Goal: Task Accomplishment & Management: Use online tool/utility

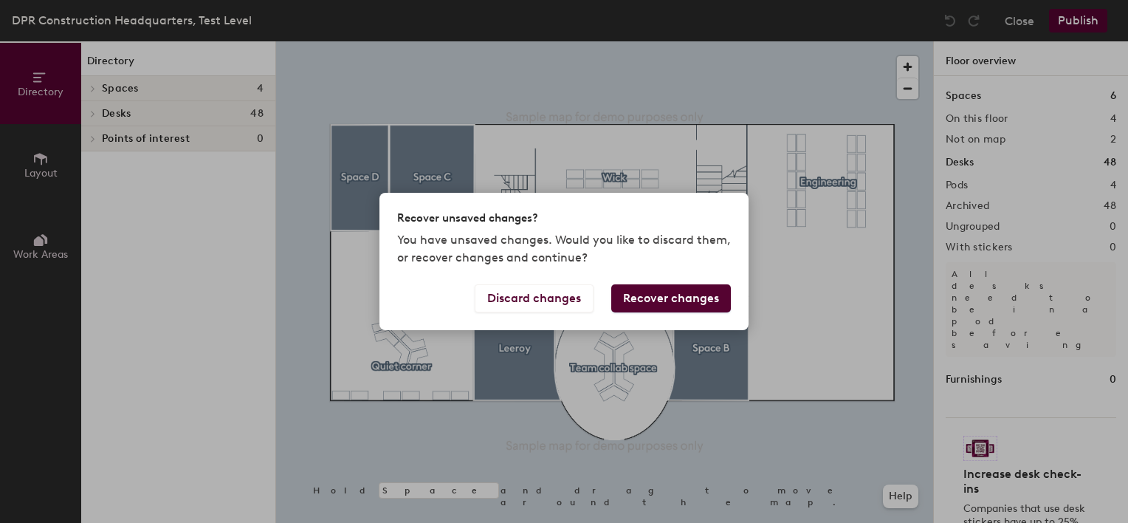
click at [678, 298] on button "Recover changes" at bounding box center [671, 298] width 120 height 28
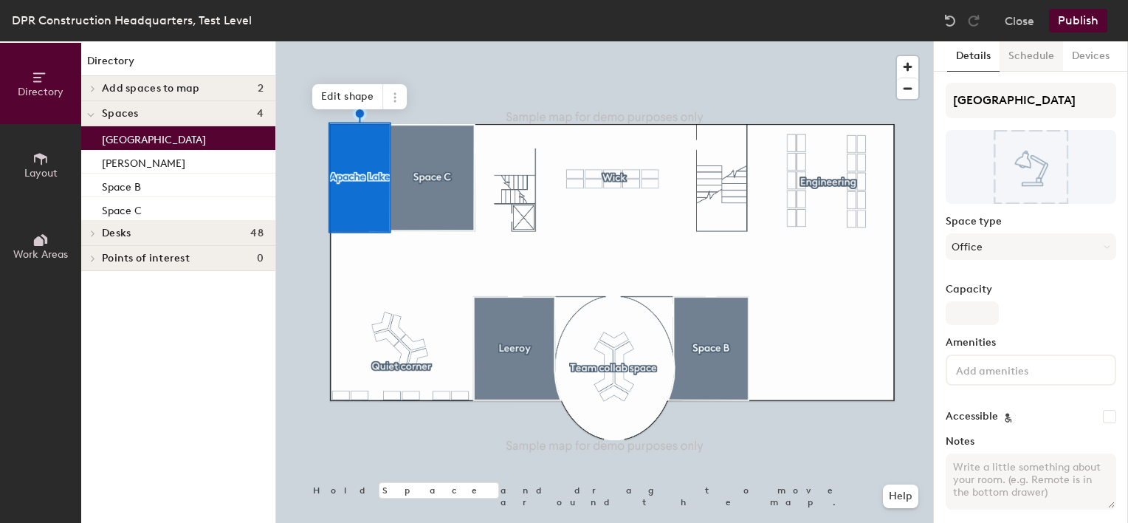
click at [1015, 58] on button "Schedule" at bounding box center [1030, 56] width 63 height 30
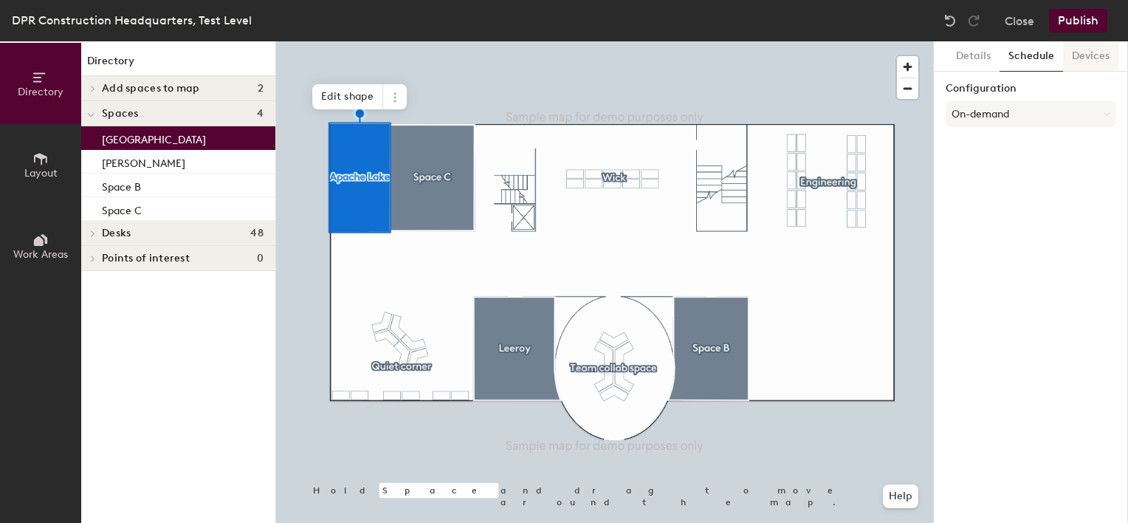
click at [1067, 58] on button "Devices" at bounding box center [1090, 56] width 55 height 30
click at [979, 66] on button "Details" at bounding box center [973, 56] width 52 height 30
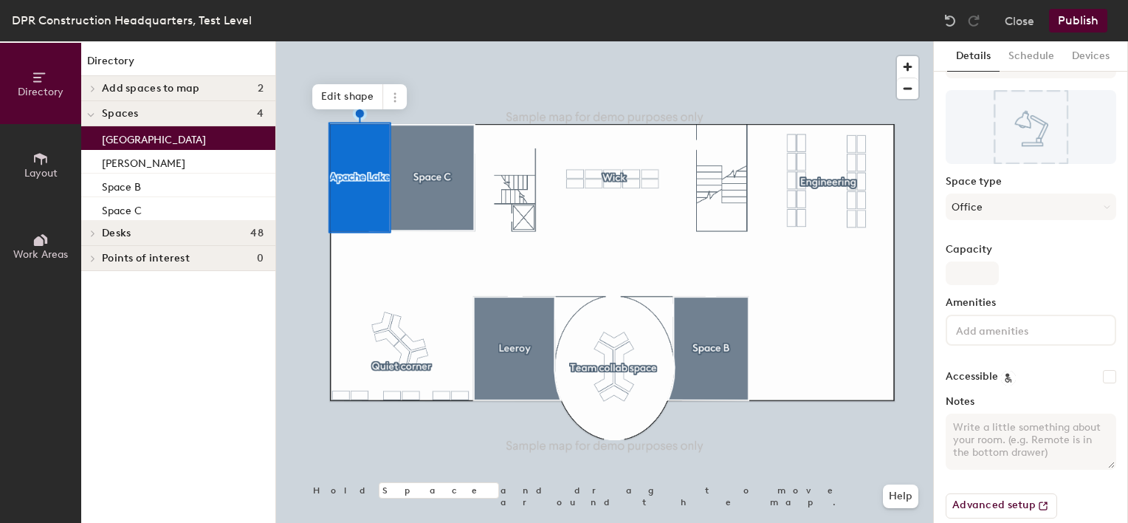
scroll to position [58, 0]
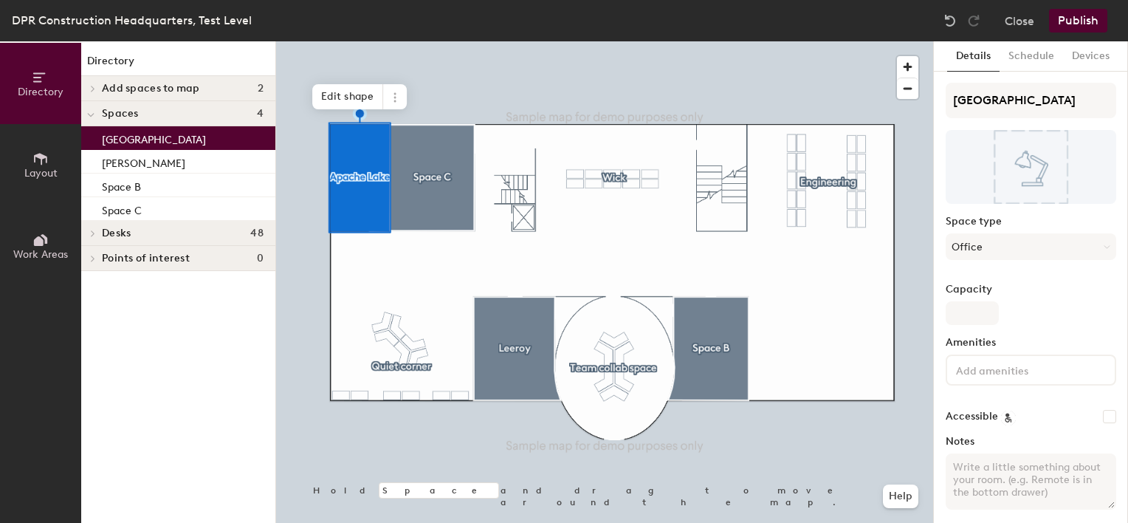
click at [199, 87] on h4 "Add spaces to map 2" at bounding box center [183, 89] width 162 height 12
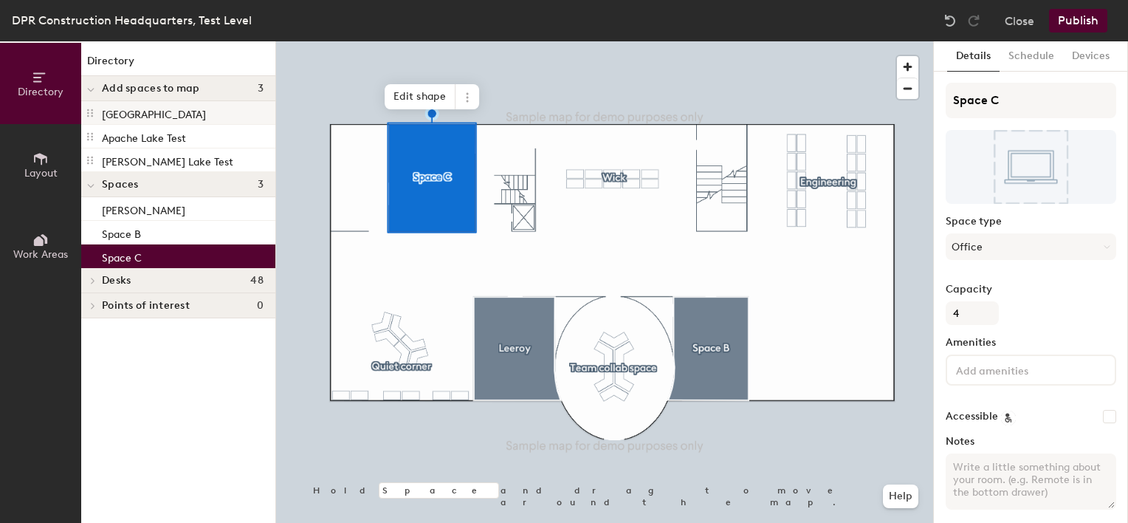
click at [144, 111] on p "[GEOGRAPHIC_DATA]" at bounding box center [154, 112] width 104 height 17
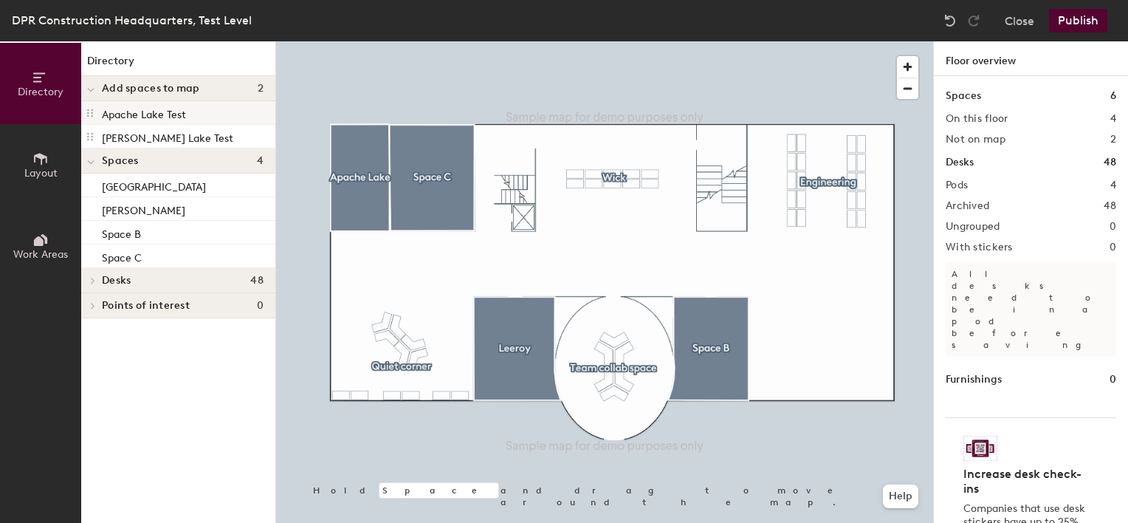
click at [441, 41] on div at bounding box center [604, 41] width 657 height 0
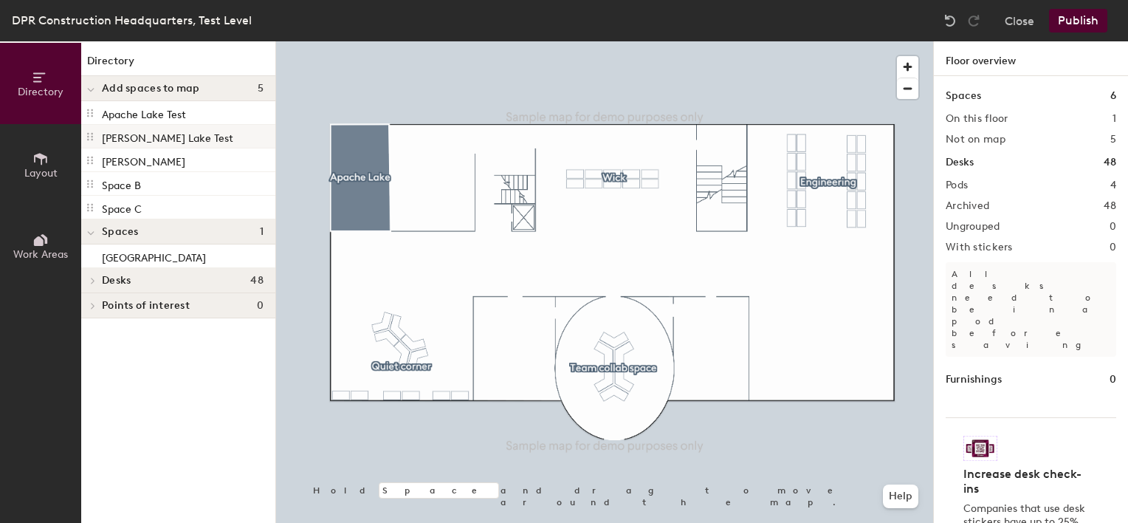
click at [183, 126] on div "[PERSON_NAME] Lake Test" at bounding box center [178, 137] width 194 height 24
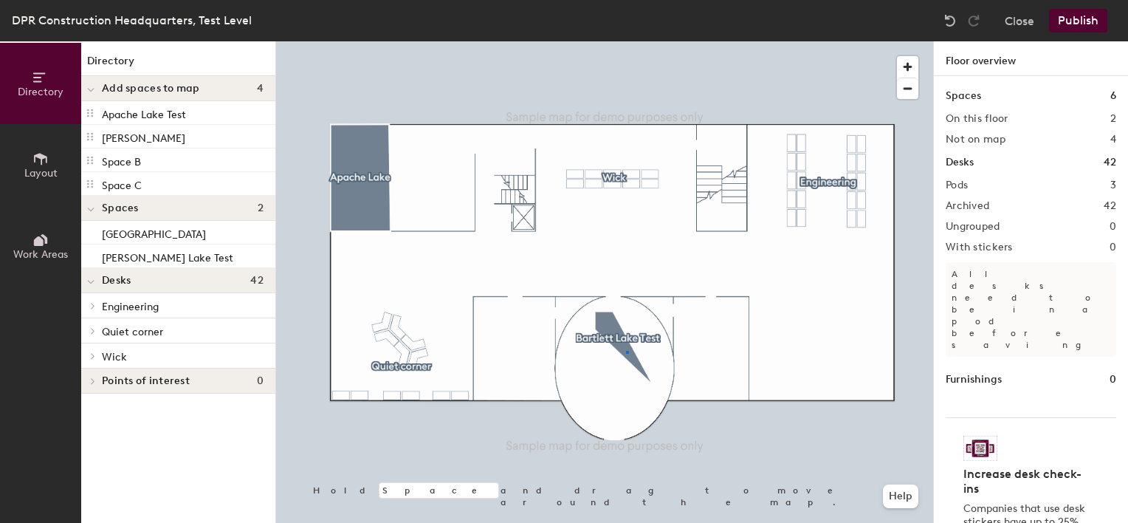
drag, startPoint x: 171, startPoint y: 134, endPoint x: 619, endPoint y: 291, distance: 473.9
click at [626, 41] on div at bounding box center [604, 41] width 657 height 0
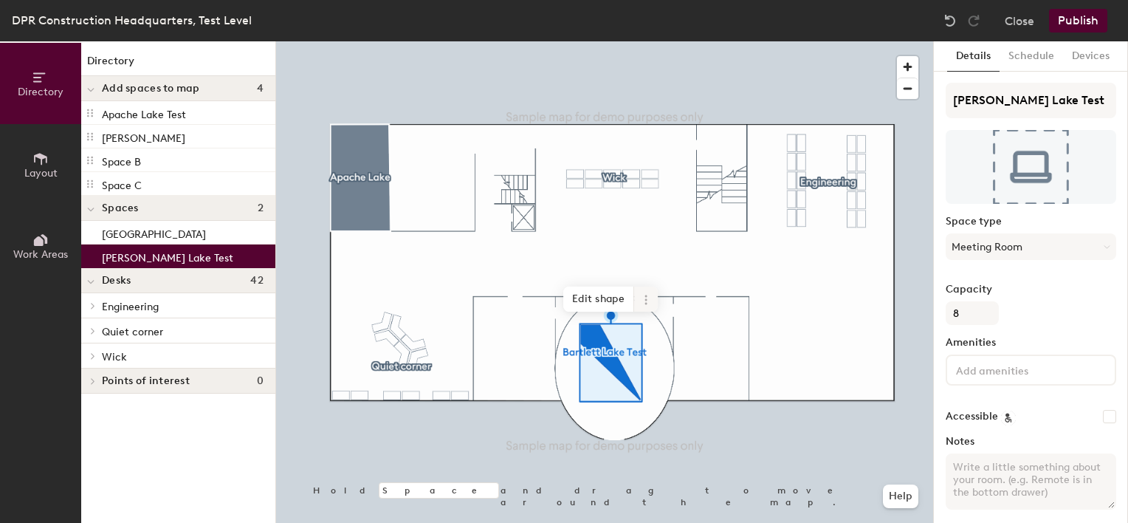
click at [645, 309] on span at bounding box center [646, 298] width 24 height 25
click at [593, 293] on span "Edit shape" at bounding box center [598, 298] width 71 height 25
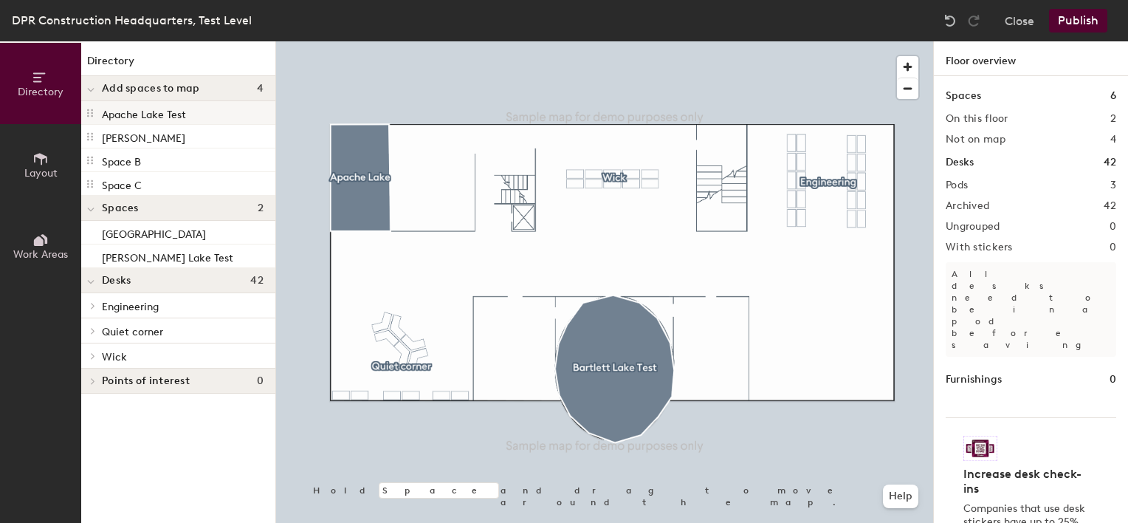
click at [159, 113] on p "Apache Lake Test" at bounding box center [144, 112] width 84 height 17
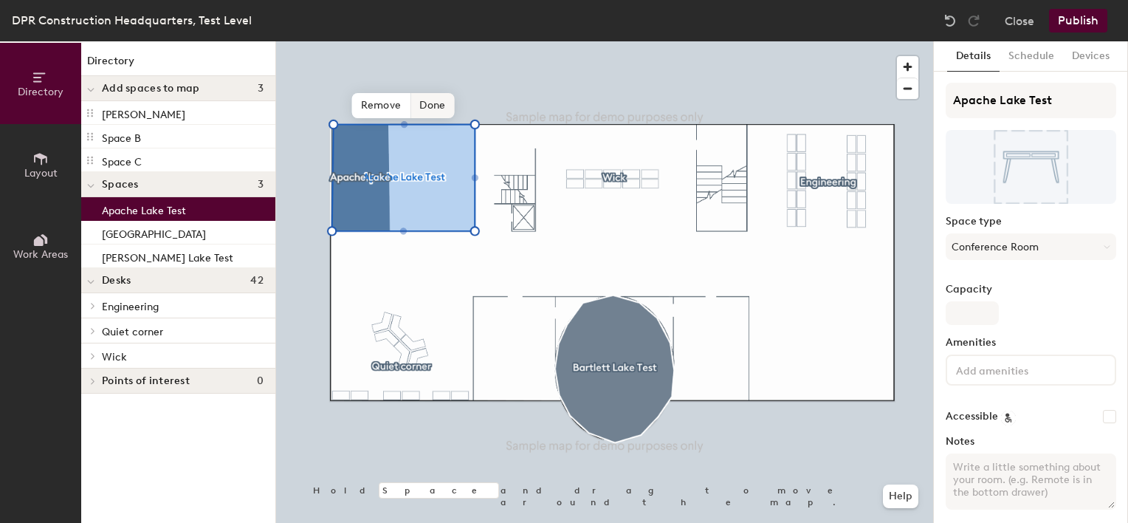
click at [426, 106] on span "Done" at bounding box center [432, 105] width 44 height 25
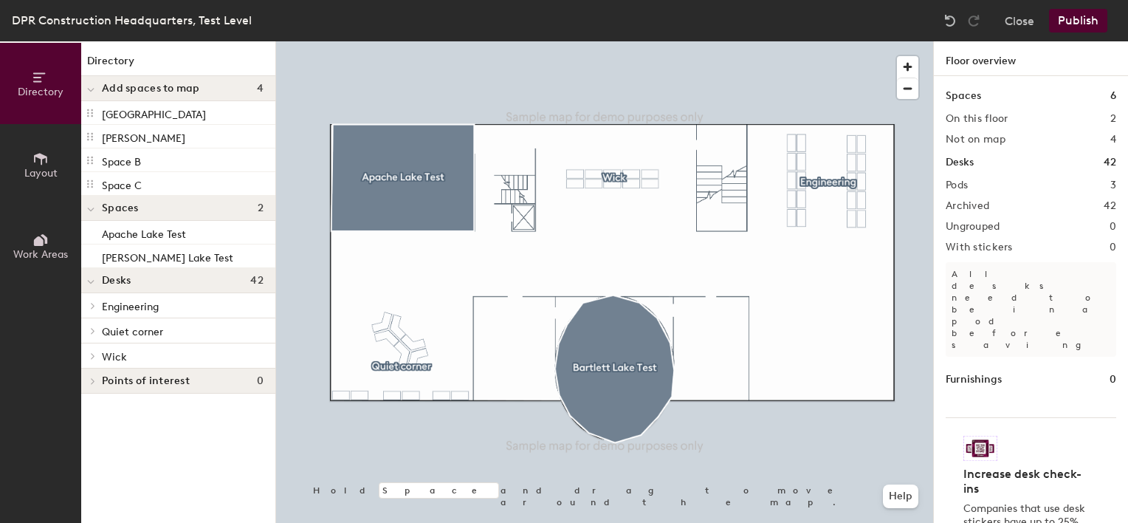
click at [1075, 27] on button "Publish" at bounding box center [1078, 21] width 58 height 24
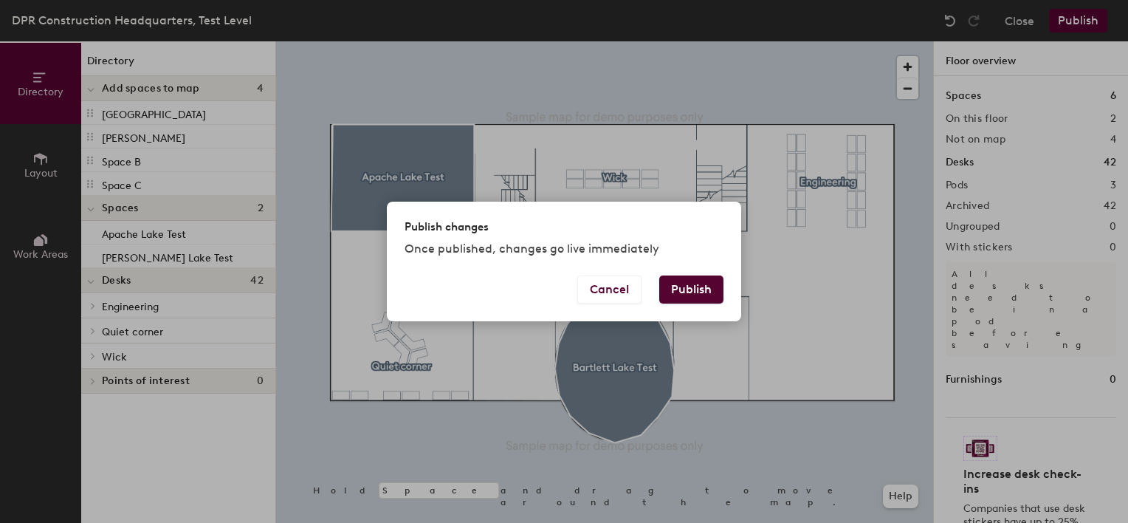
click at [706, 289] on button "Publish" at bounding box center [691, 289] width 64 height 28
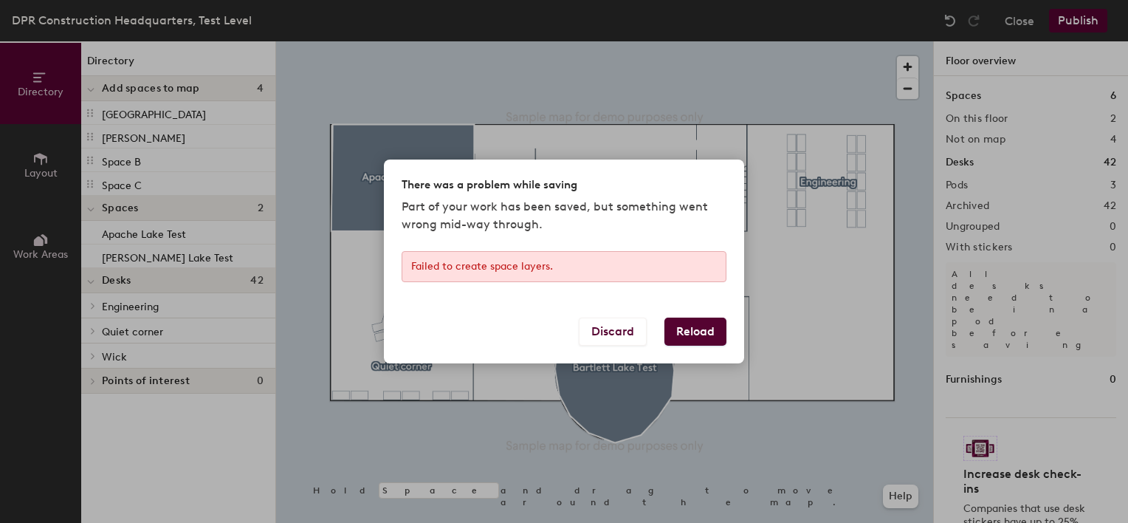
click at [509, 269] on div "Failed to create space layers." at bounding box center [564, 266] width 325 height 31
click at [712, 342] on button "Reload" at bounding box center [695, 331] width 62 height 28
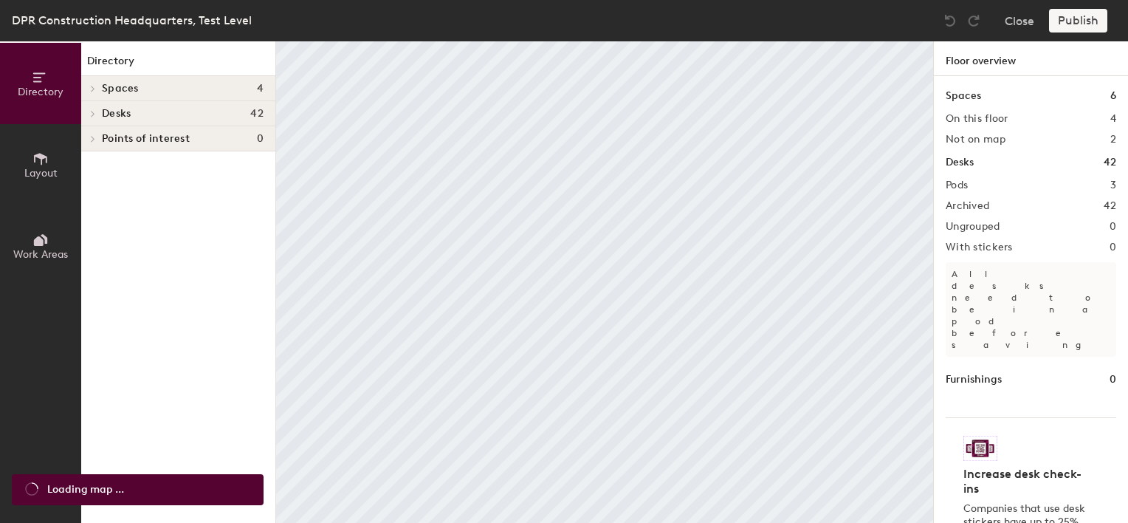
click at [97, 89] on span at bounding box center [92, 88] width 13 height 7
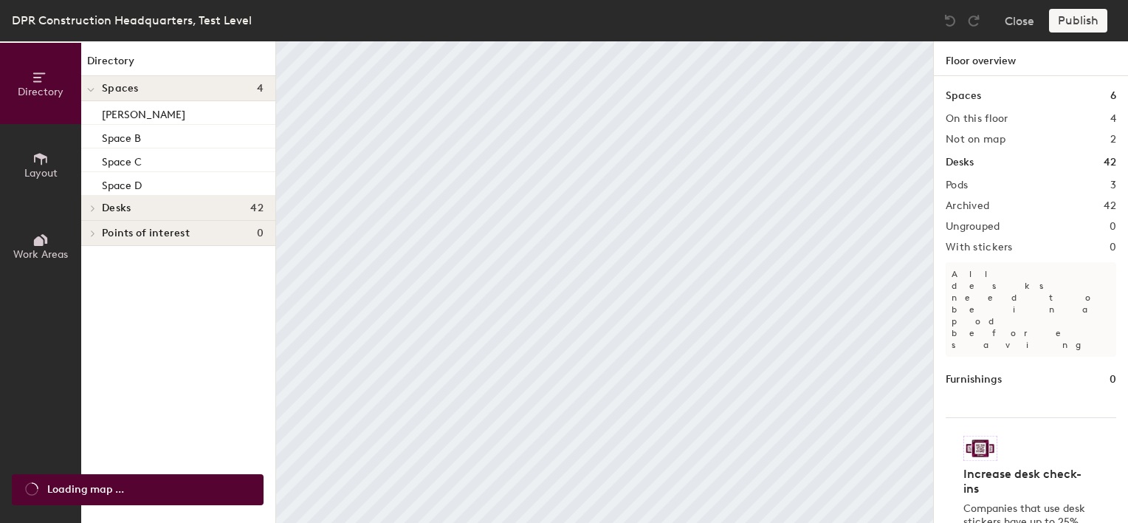
click at [92, 206] on icon at bounding box center [93, 207] width 6 height 7
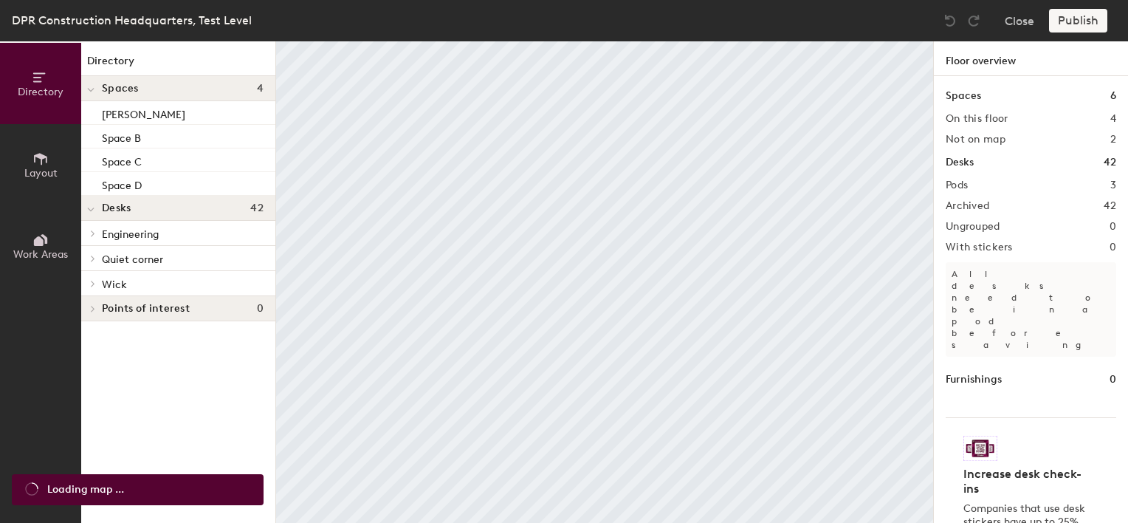
click at [965, 98] on h1 "Spaces" at bounding box center [962, 96] width 35 height 16
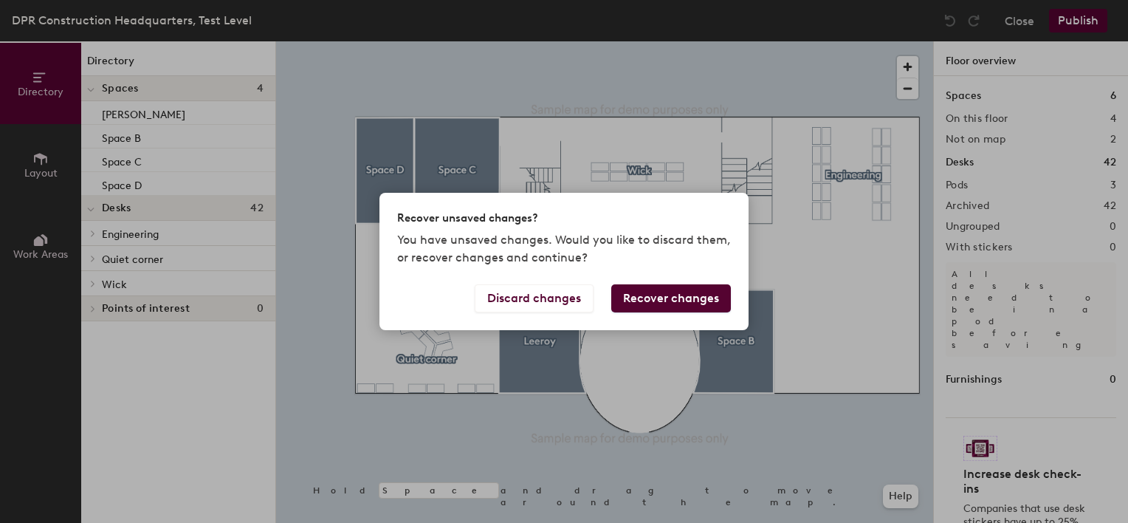
click at [663, 300] on button "Recover changes" at bounding box center [671, 298] width 120 height 28
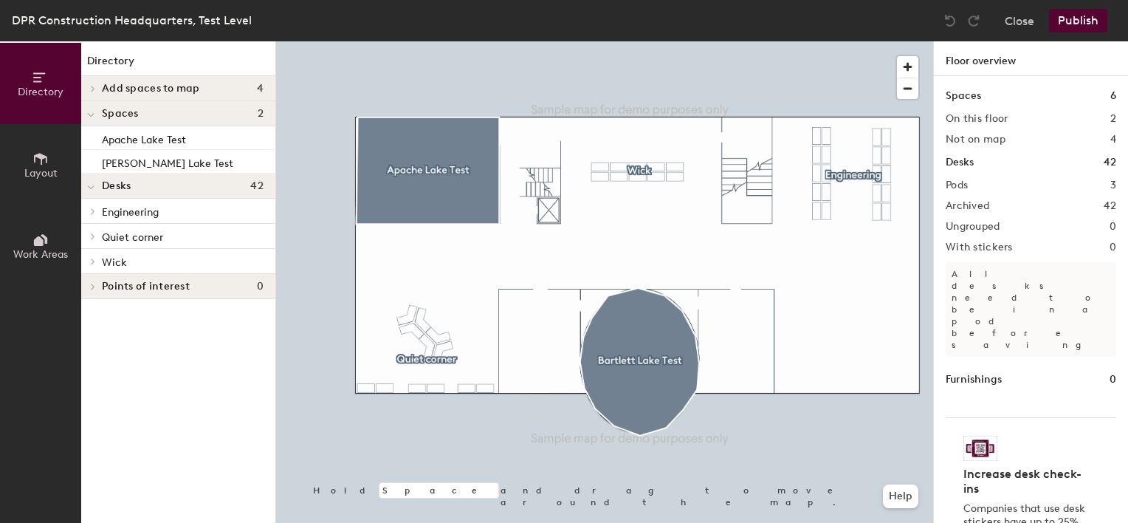
click at [1084, 21] on button "Publish" at bounding box center [1078, 21] width 58 height 24
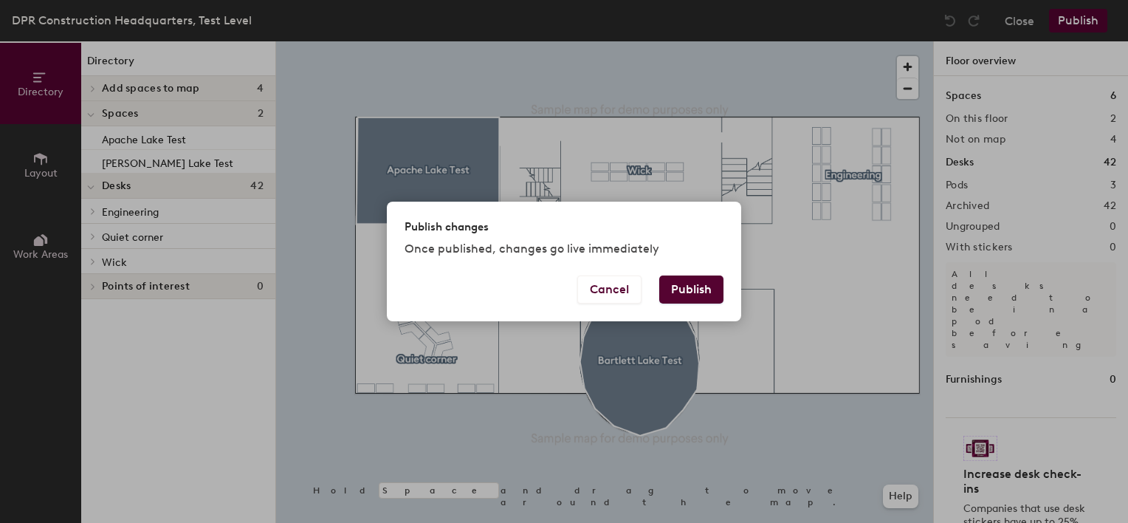
click at [695, 286] on button "Publish" at bounding box center [691, 289] width 64 height 28
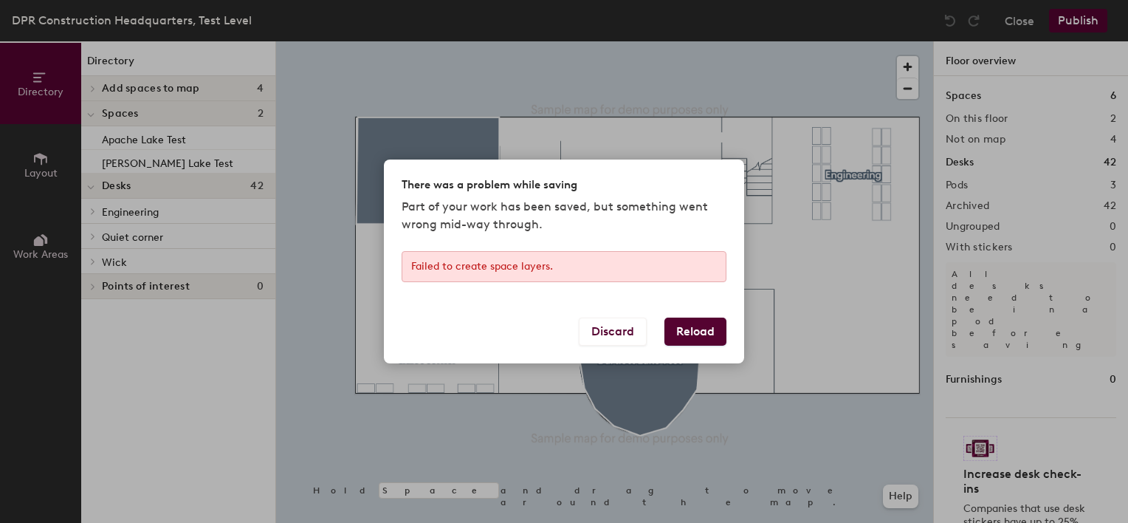
click at [694, 328] on button "Reload" at bounding box center [695, 331] width 62 height 28
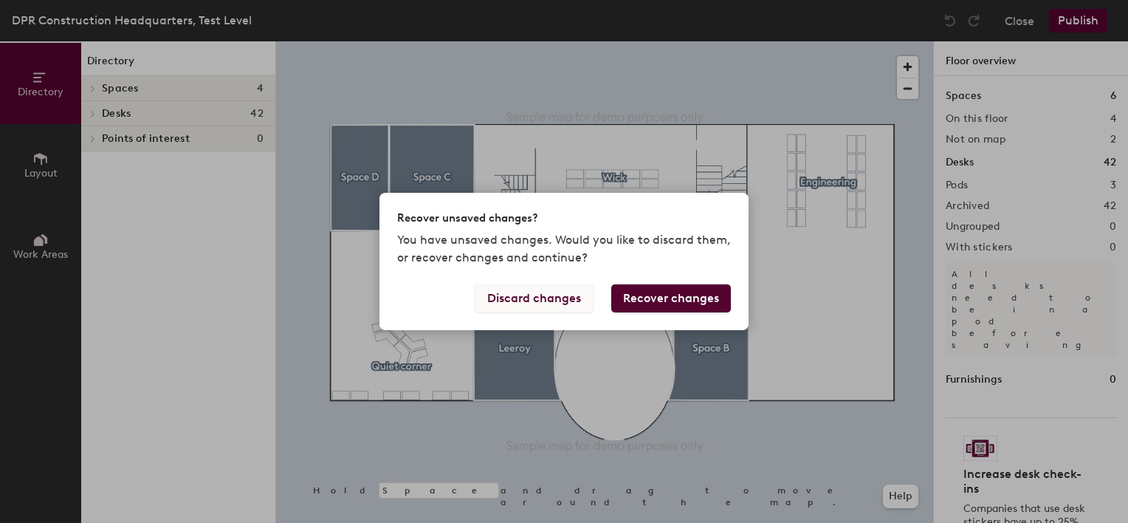
click at [558, 300] on button "Discard changes" at bounding box center [534, 298] width 119 height 28
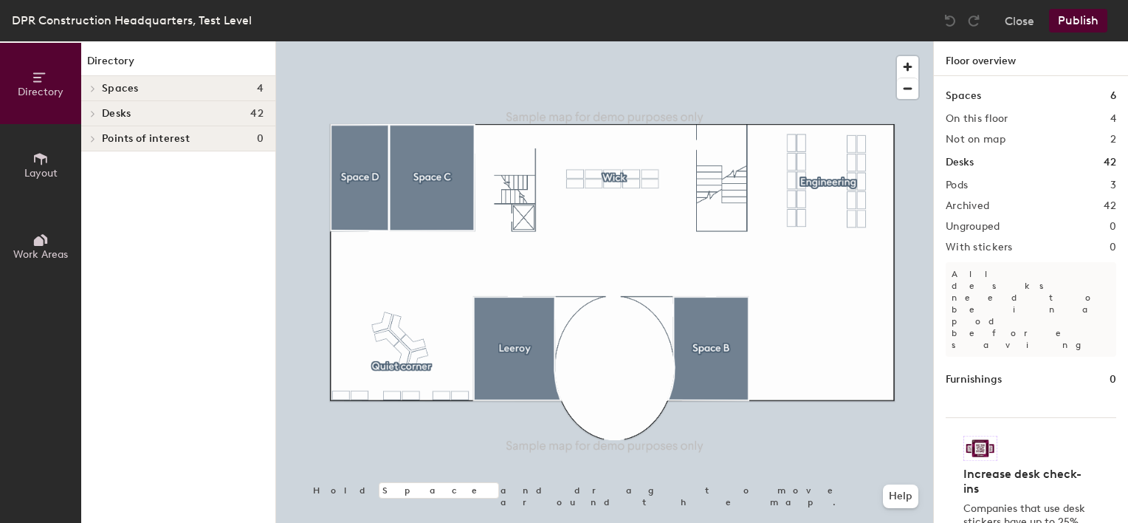
click at [92, 86] on icon at bounding box center [93, 89] width 3 height 6
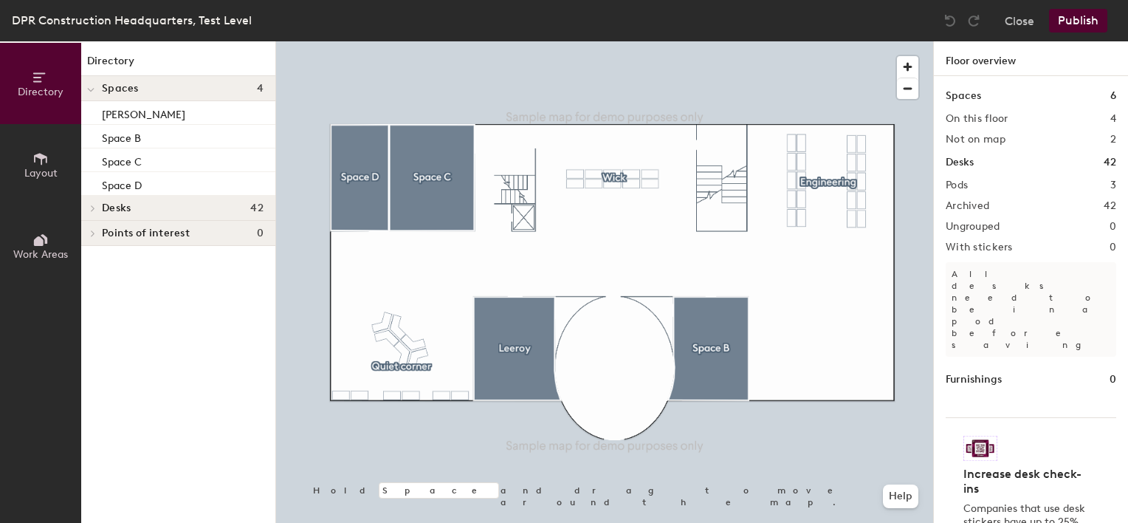
click at [96, 210] on span at bounding box center [92, 207] width 13 height 7
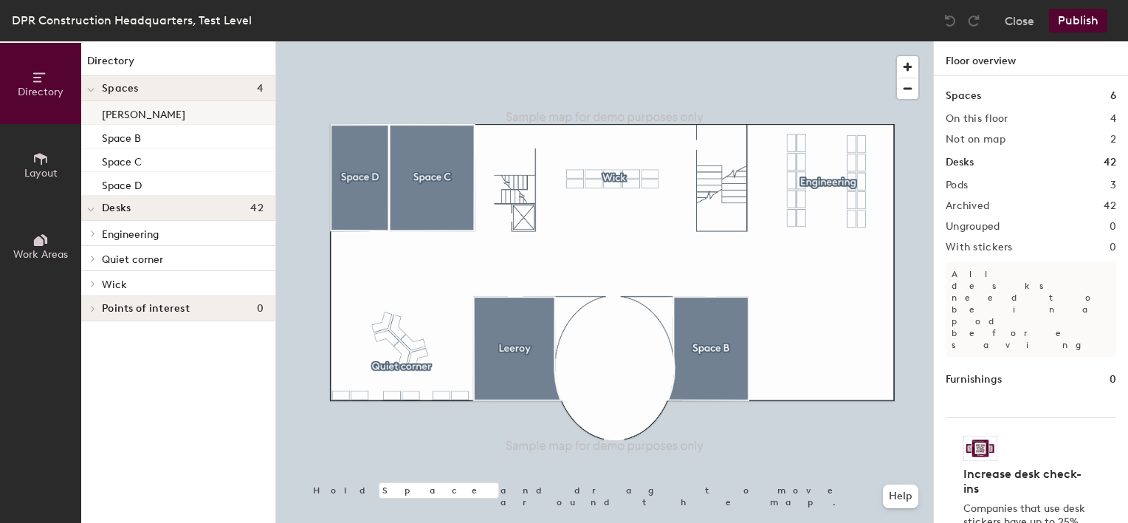
click at [123, 111] on p "[PERSON_NAME]" at bounding box center [143, 112] width 83 height 17
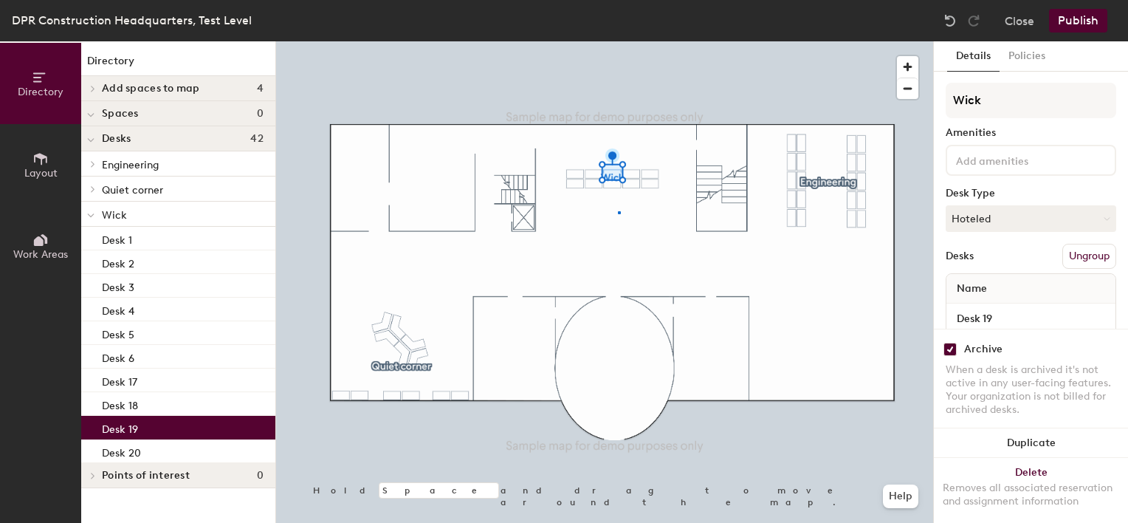
click at [618, 41] on div at bounding box center [604, 41] width 657 height 0
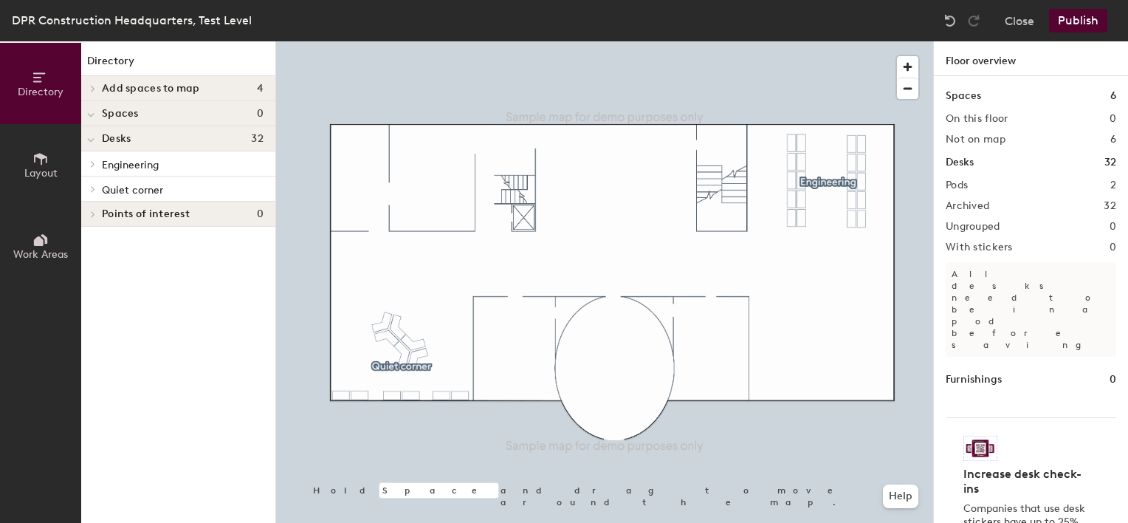
click at [836, 41] on div at bounding box center [604, 41] width 657 height 0
click at [94, 86] on icon at bounding box center [93, 88] width 6 height 7
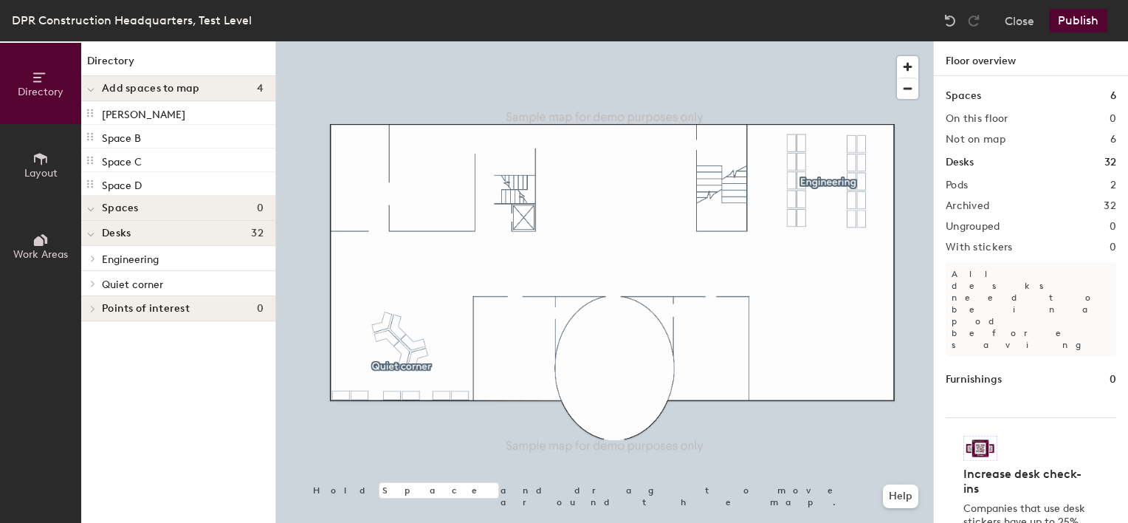
click at [94, 313] on div at bounding box center [90, 308] width 19 height 24
click at [98, 286] on div at bounding box center [92, 283] width 16 height 7
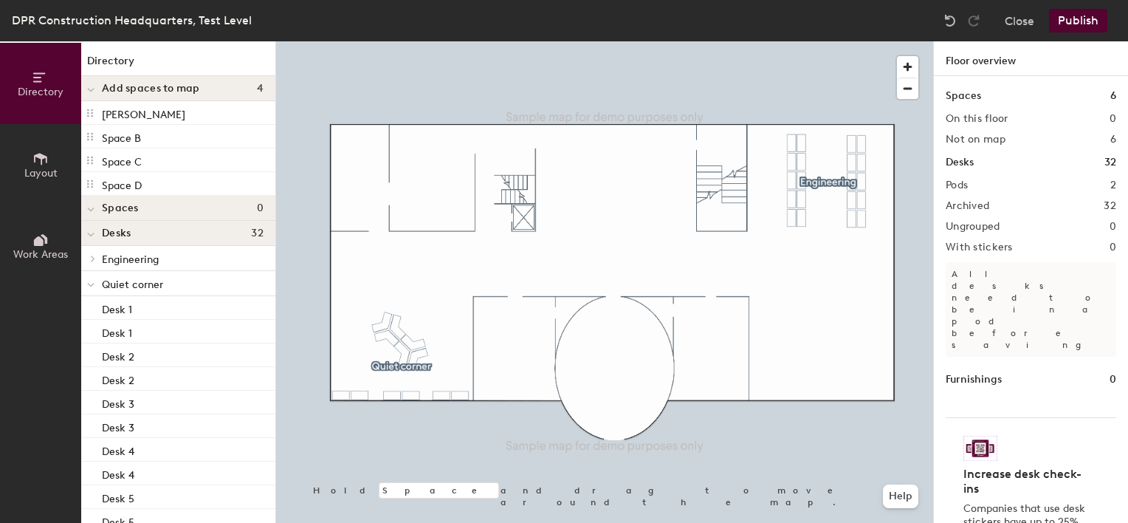
click at [97, 262] on div at bounding box center [90, 258] width 19 height 24
click at [1090, 24] on button "Publish" at bounding box center [1078, 21] width 58 height 24
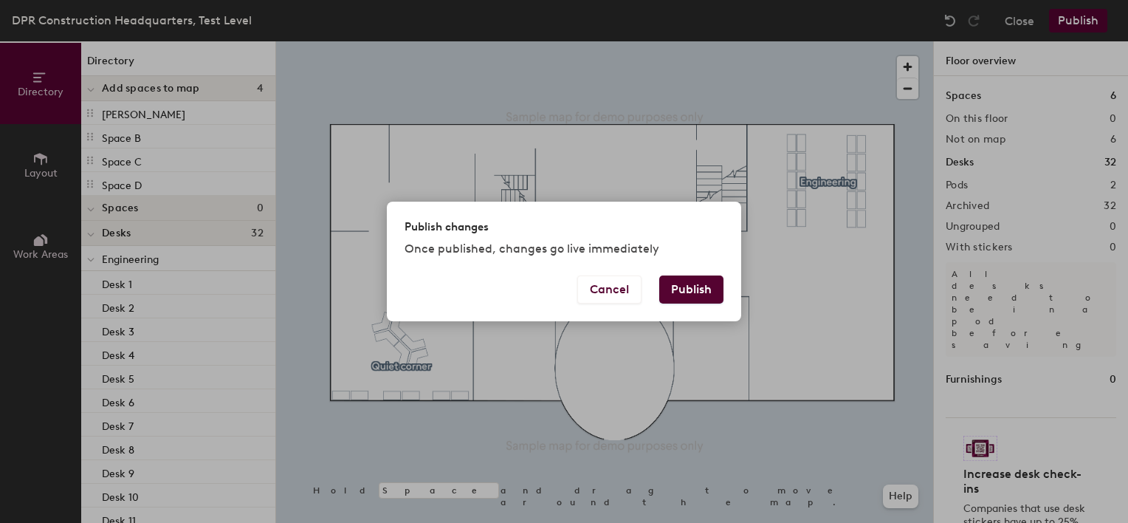
click at [694, 289] on button "Publish" at bounding box center [691, 289] width 64 height 28
